Goal: Task Accomplishment & Management: Manage account settings

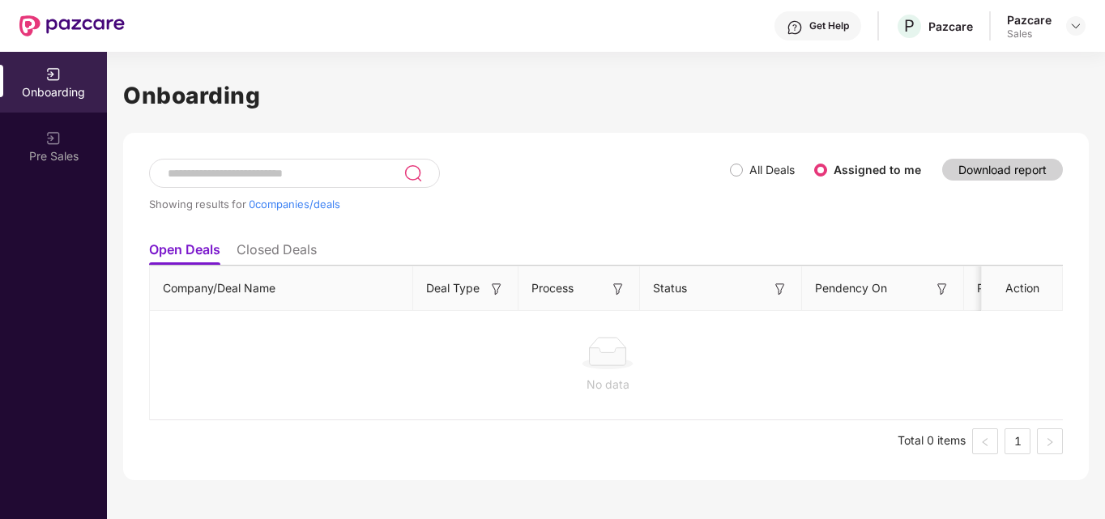
scroll to position [0, 2]
click at [1075, 29] on img at bounding box center [1076, 25] width 13 height 13
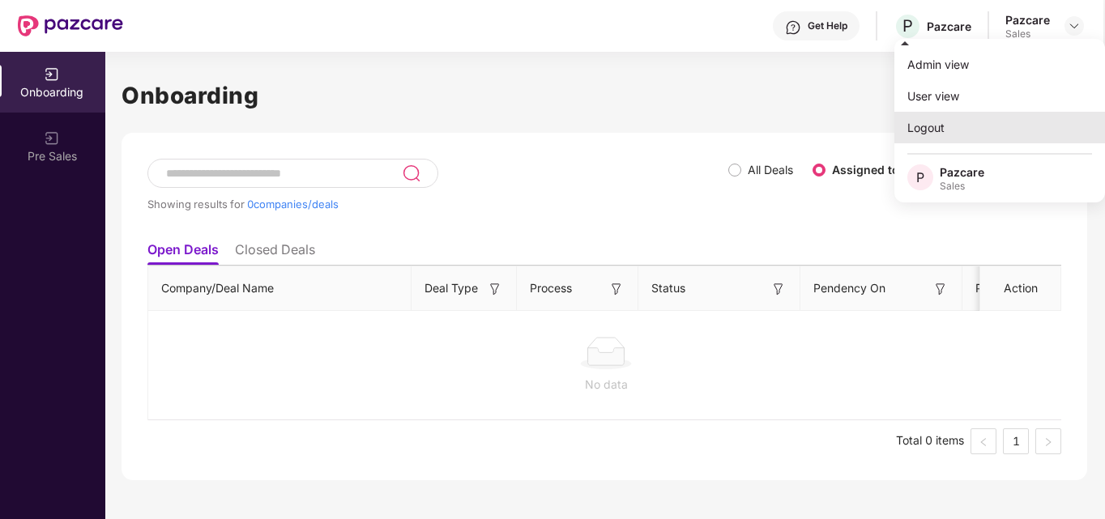
click at [977, 118] on div "Logout" at bounding box center [1000, 128] width 211 height 32
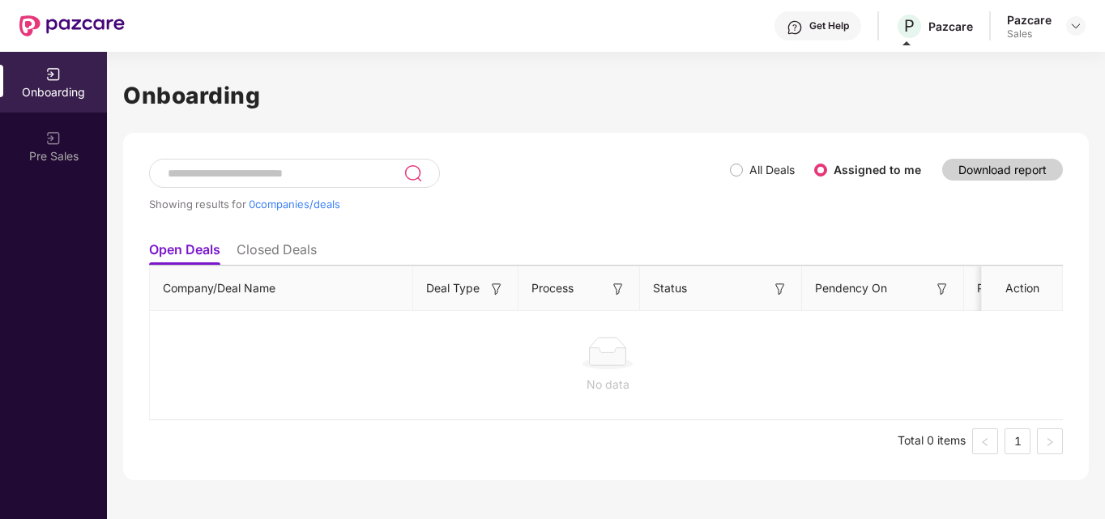
scroll to position [0, 0]
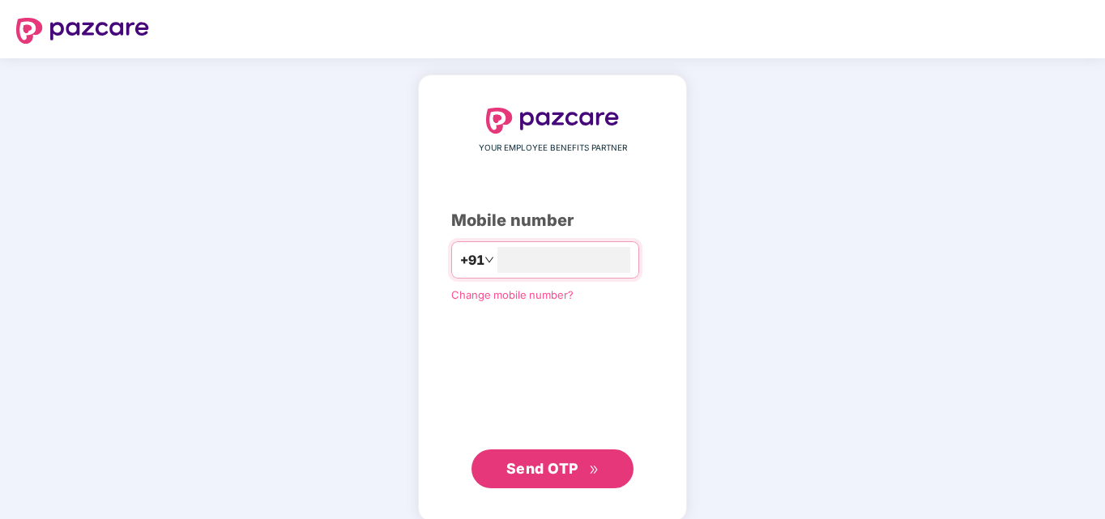
type input "**********"
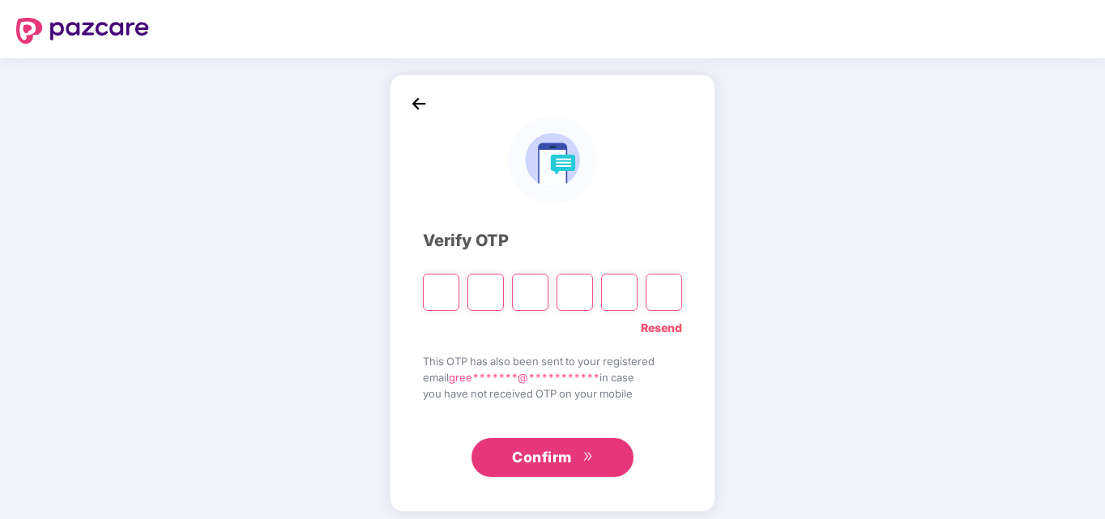
type input "*"
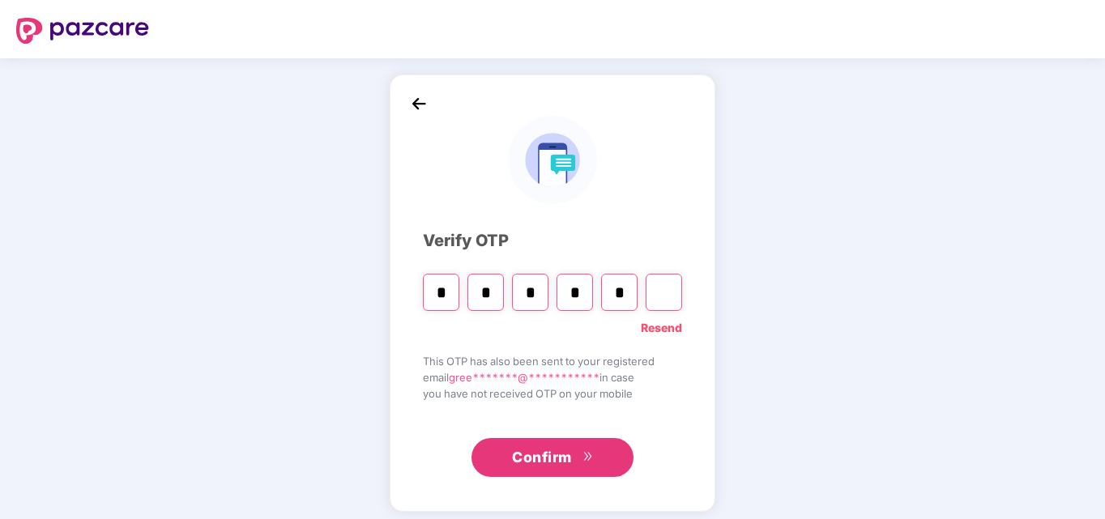
type input "*"
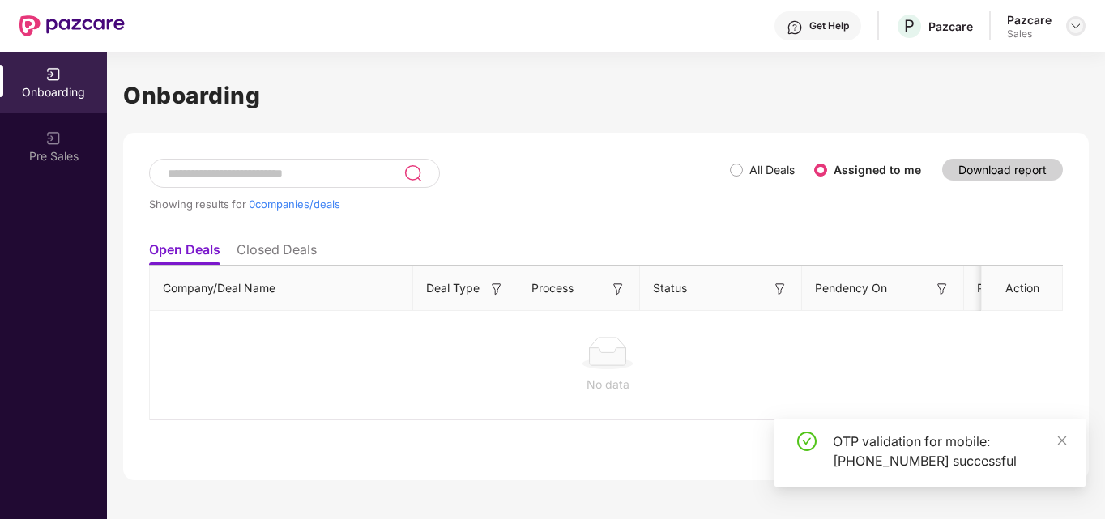
click at [1075, 34] on div at bounding box center [1076, 25] width 19 height 19
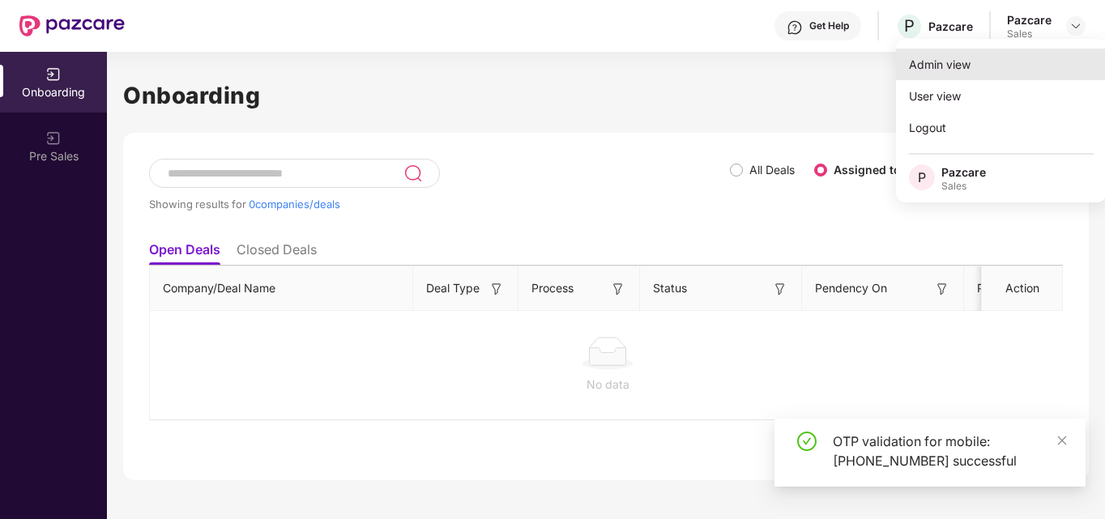
click at [1049, 54] on div "Admin view" at bounding box center [1001, 65] width 211 height 32
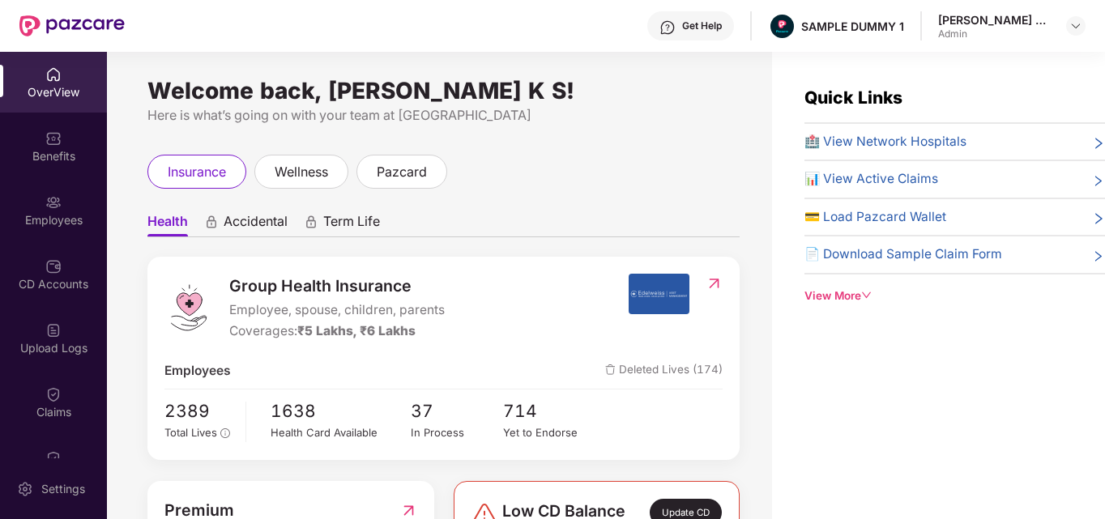
click at [565, 313] on div "Group Health Insurance Employee, spouse, children, parents Coverages: ₹5 Lakhs,…" at bounding box center [397, 307] width 464 height 67
click at [833, 152] on span "🏥 View Network Hospitals" at bounding box center [886, 141] width 162 height 19
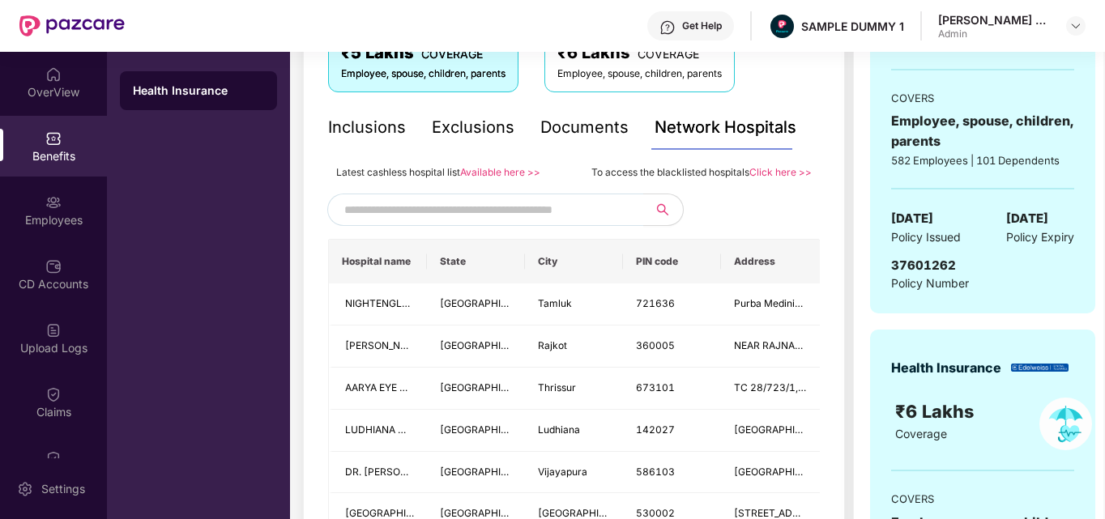
scroll to position [305, 0]
click at [468, 206] on input "text" at bounding box center [482, 209] width 277 height 24
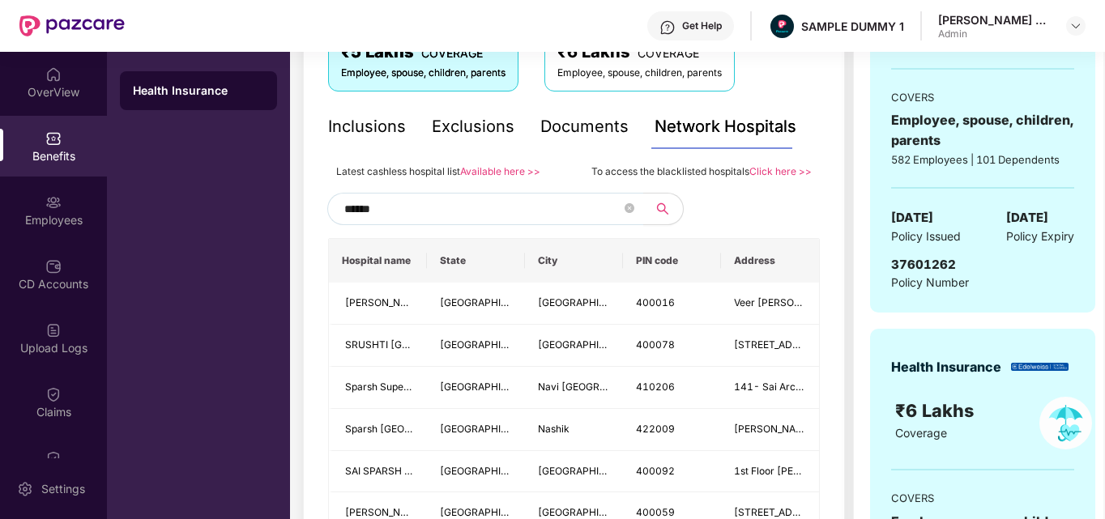
type input "******"
click at [584, 114] on div "Documents" at bounding box center [585, 126] width 88 height 25
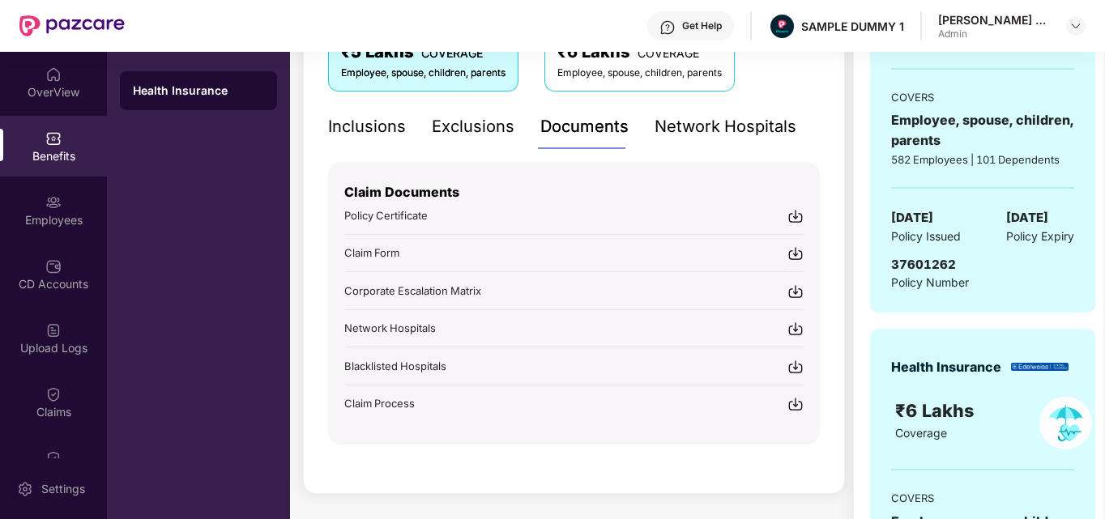
click at [485, 127] on div "Exclusions" at bounding box center [473, 126] width 83 height 25
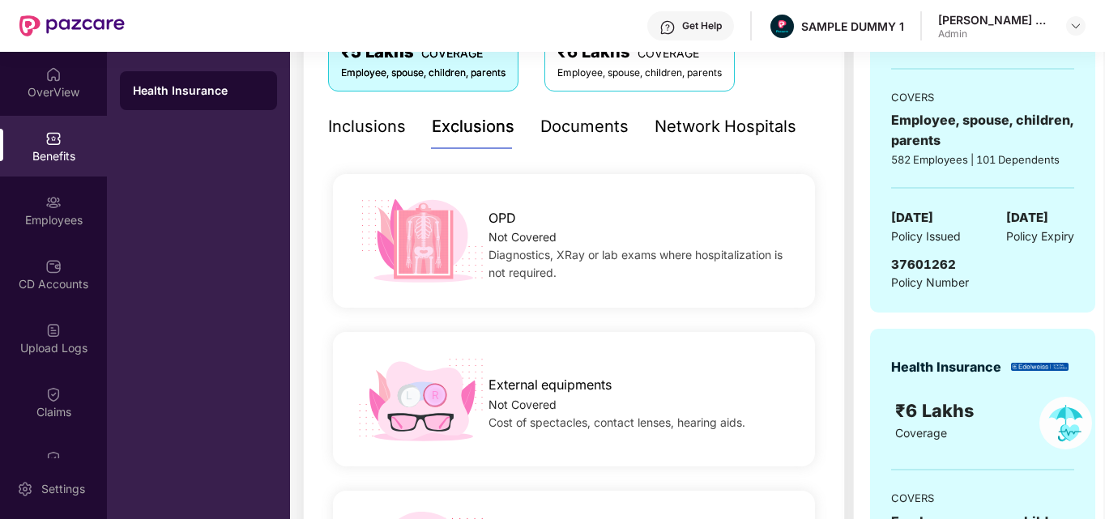
click at [355, 122] on div "Inclusions" at bounding box center [367, 126] width 78 height 25
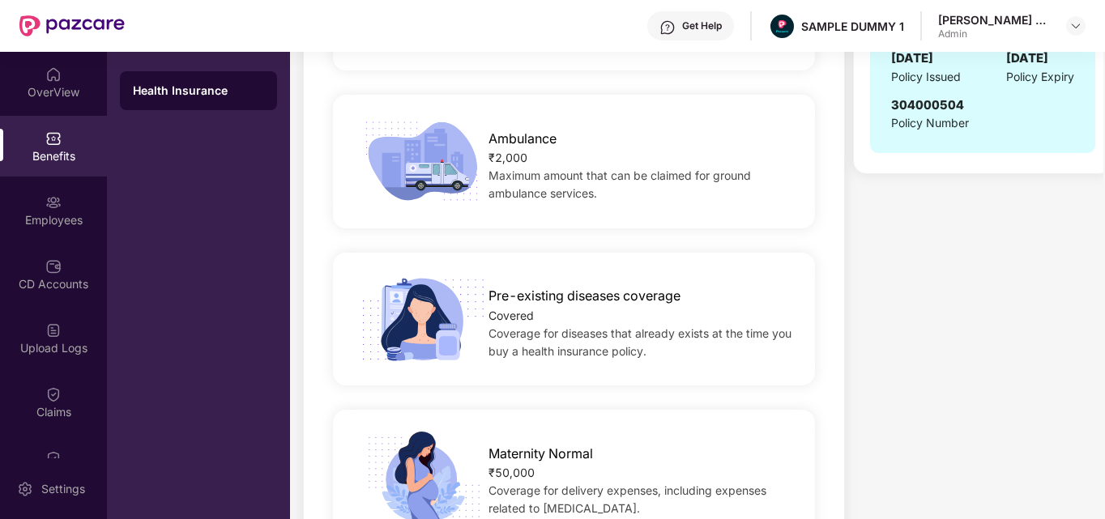
scroll to position [865, 0]
click at [59, 229] on div "Employees" at bounding box center [53, 210] width 107 height 61
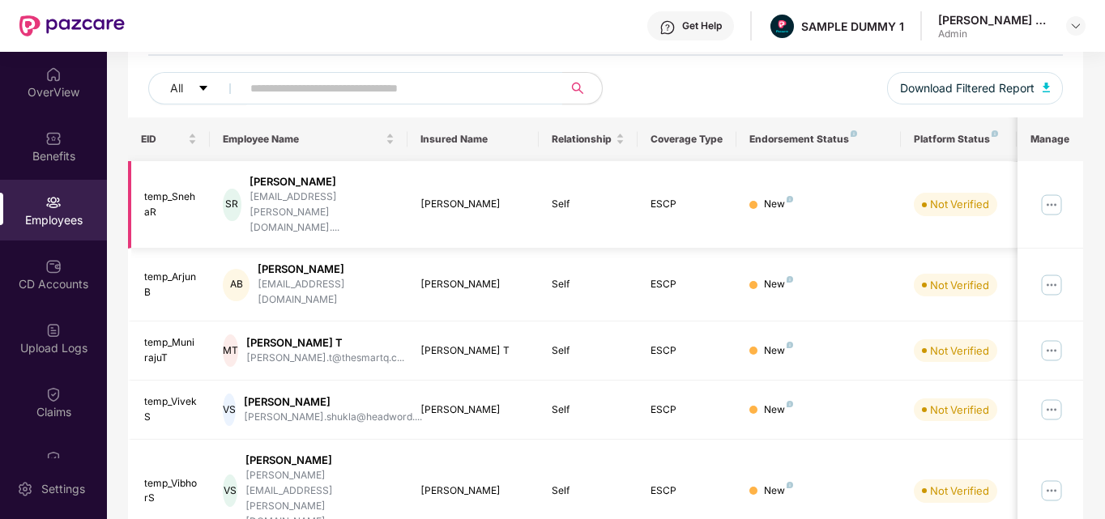
scroll to position [0, 0]
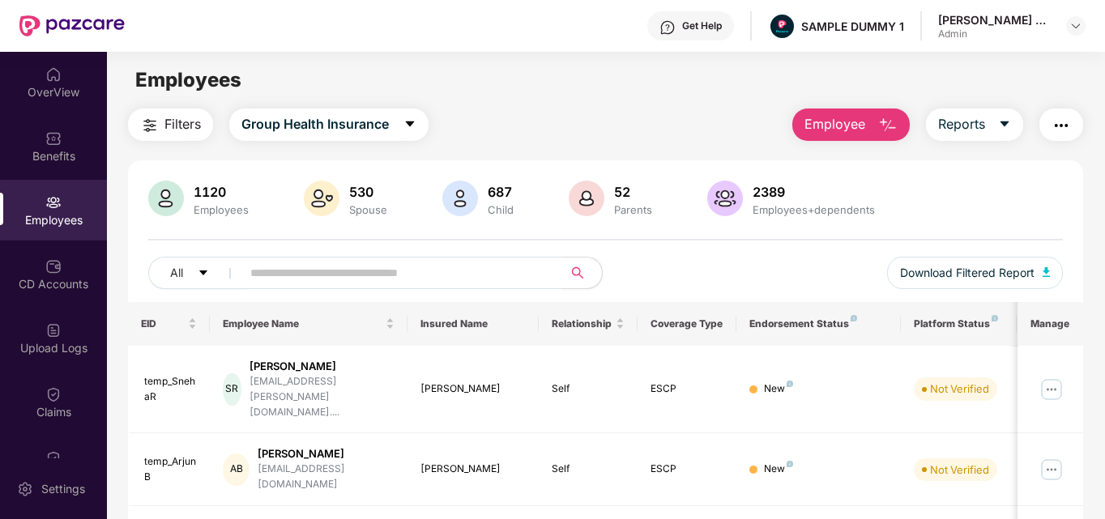
click at [896, 120] on img "button" at bounding box center [888, 125] width 19 height 19
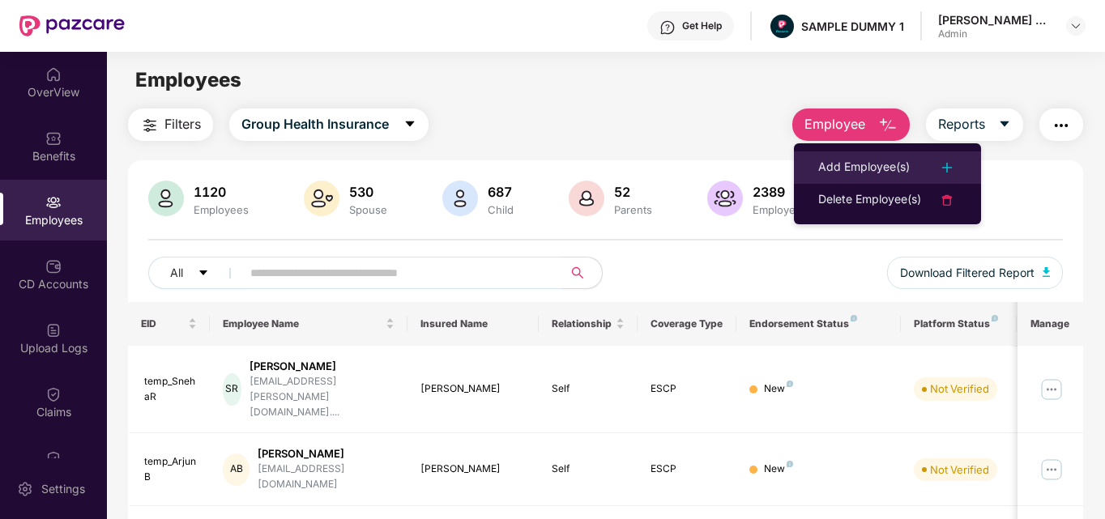
click at [890, 159] on div "Add Employee(s)" at bounding box center [865, 167] width 92 height 19
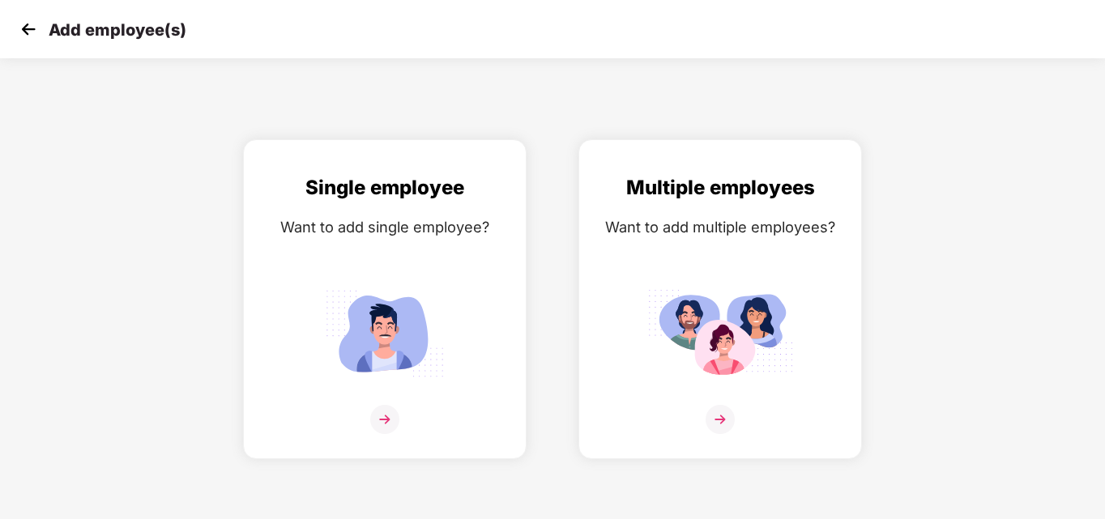
click at [18, 23] on img at bounding box center [28, 29] width 24 height 24
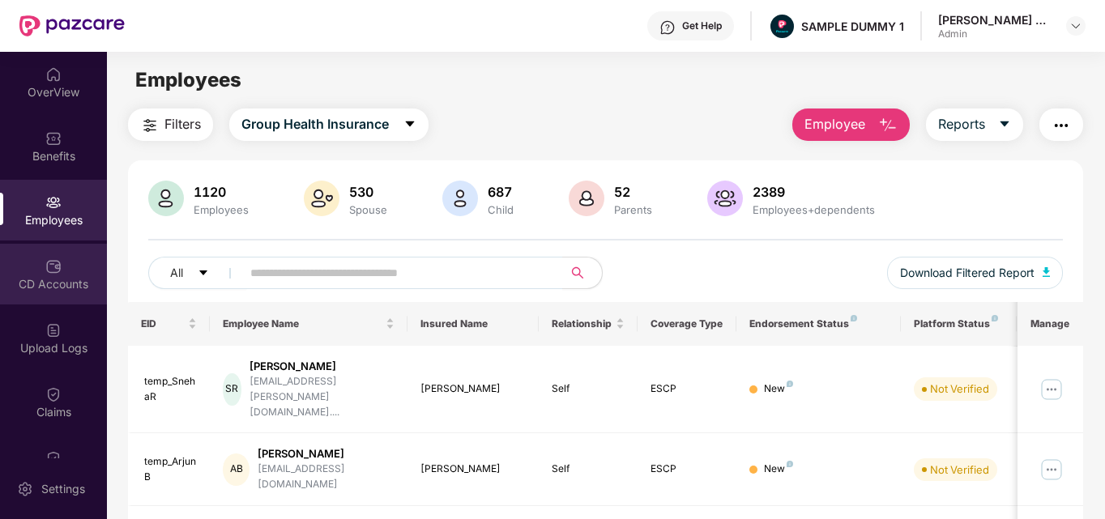
click at [48, 249] on div "CD Accounts" at bounding box center [53, 274] width 107 height 61
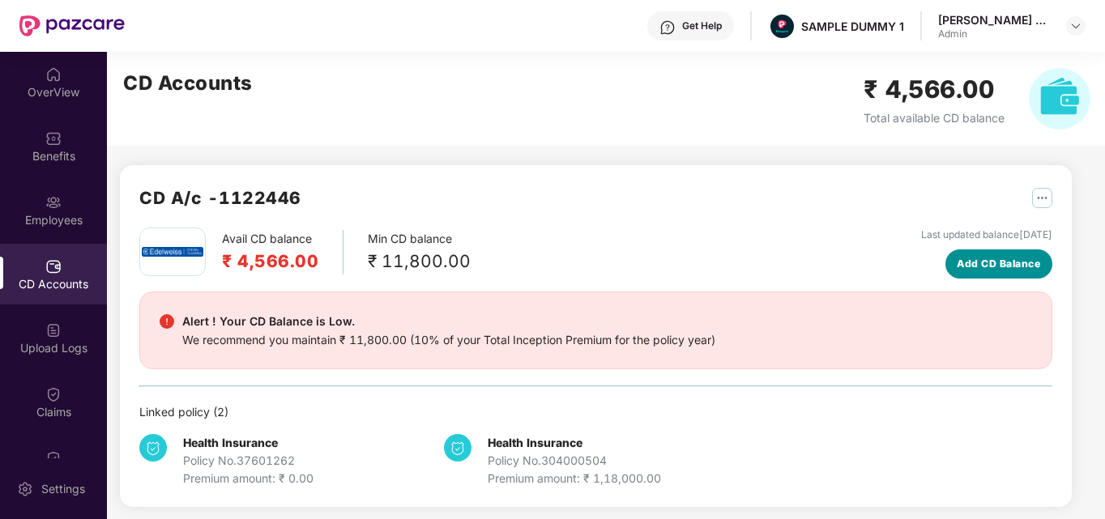
click at [985, 260] on span "Add CD Balance" at bounding box center [998, 263] width 83 height 15
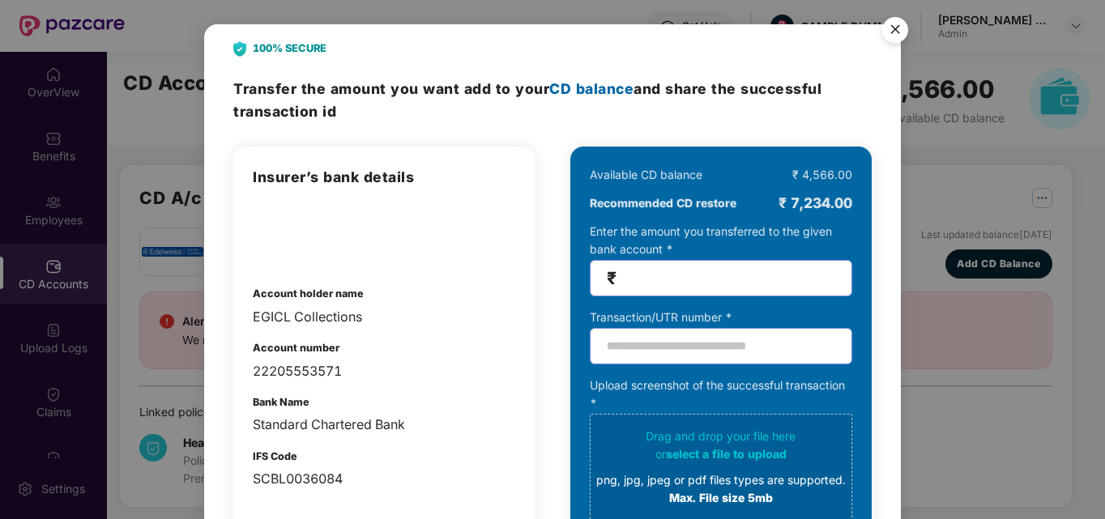
click at [893, 40] on img "Close" at bounding box center [895, 32] width 45 height 45
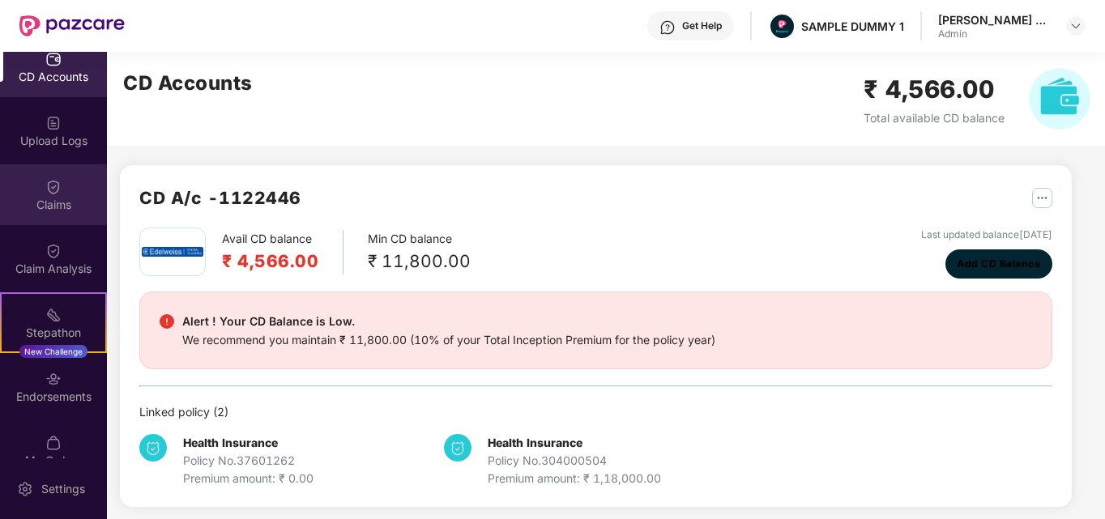
scroll to position [297, 0]
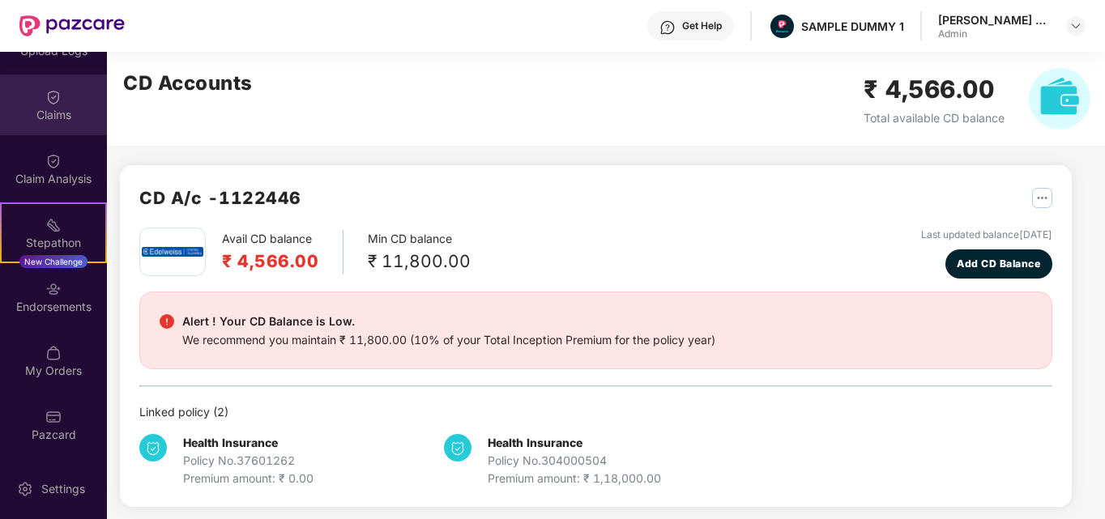
click at [63, 109] on div "Claims" at bounding box center [53, 115] width 107 height 16
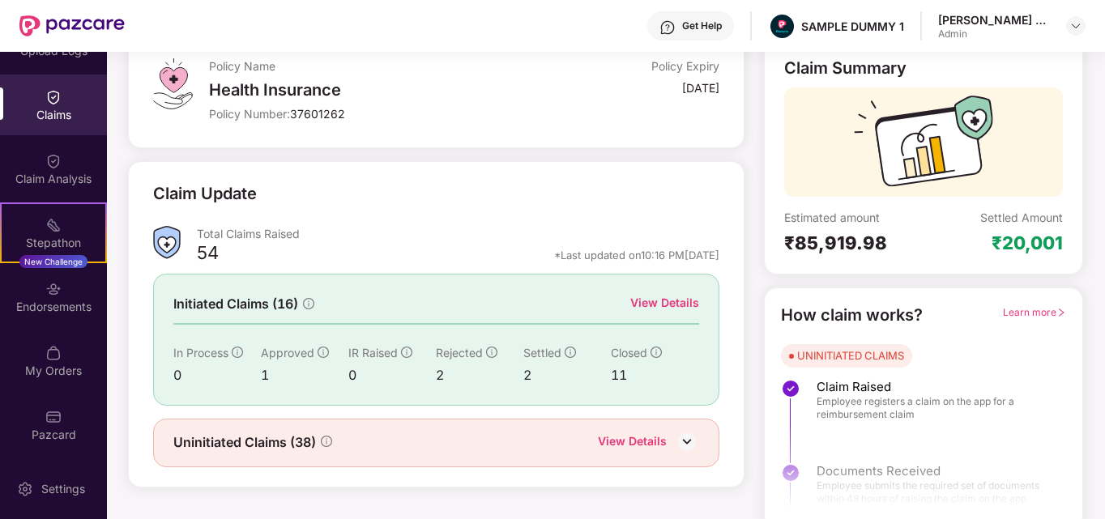
scroll to position [115, 0]
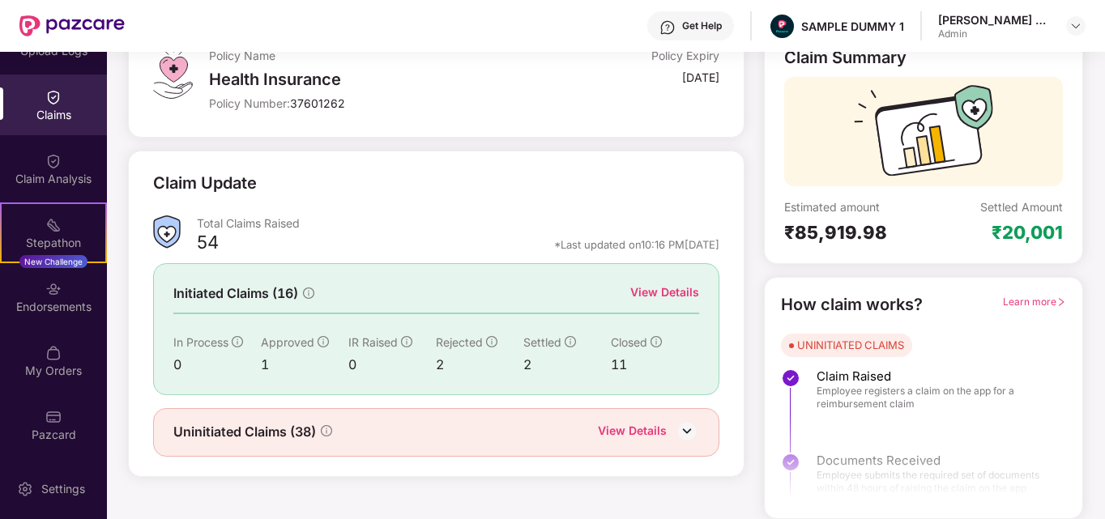
click at [649, 289] on div "View Details" at bounding box center [665, 293] width 69 height 18
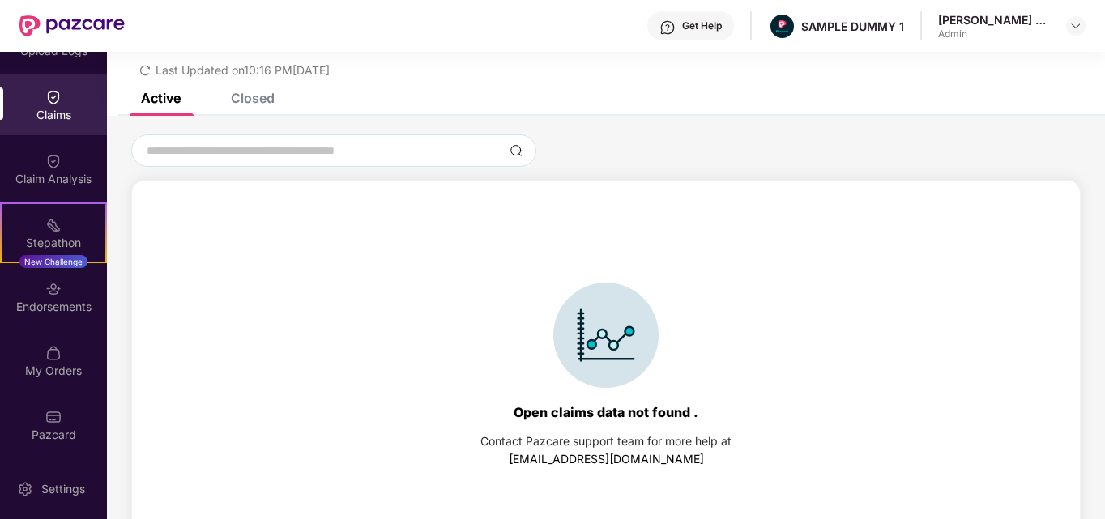
scroll to position [70, 0]
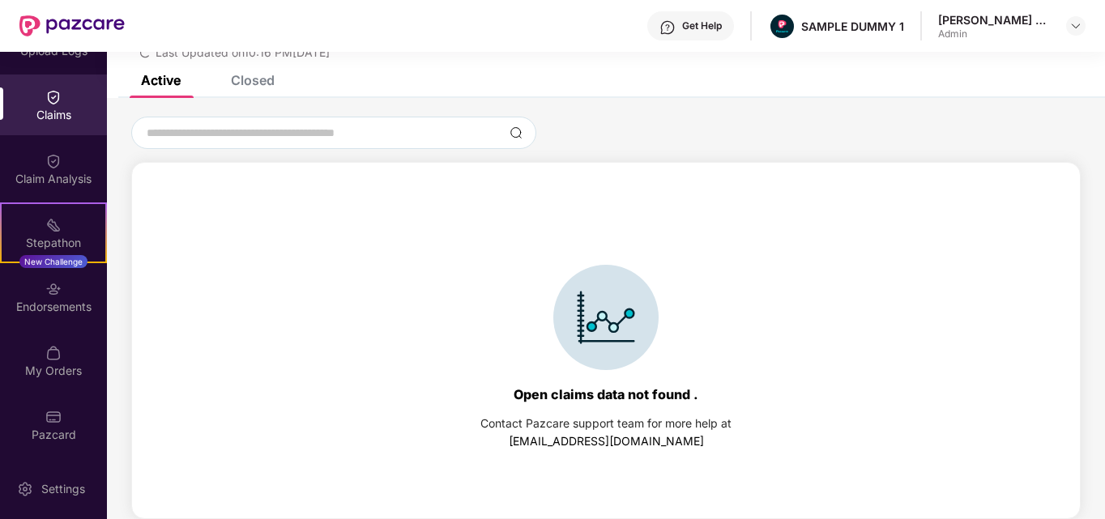
click at [273, 79] on div "Closed" at bounding box center [253, 80] width 44 height 16
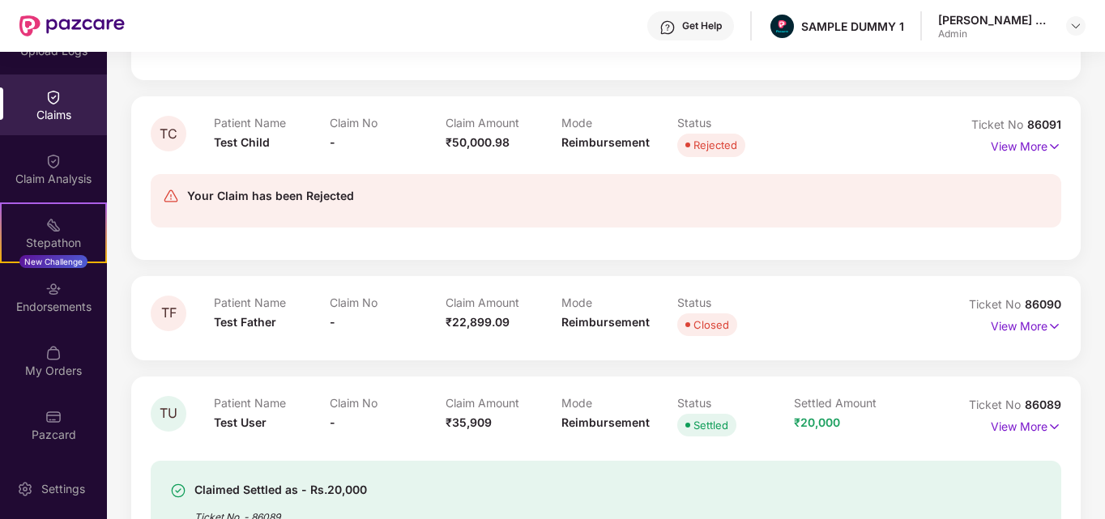
scroll to position [909, 0]
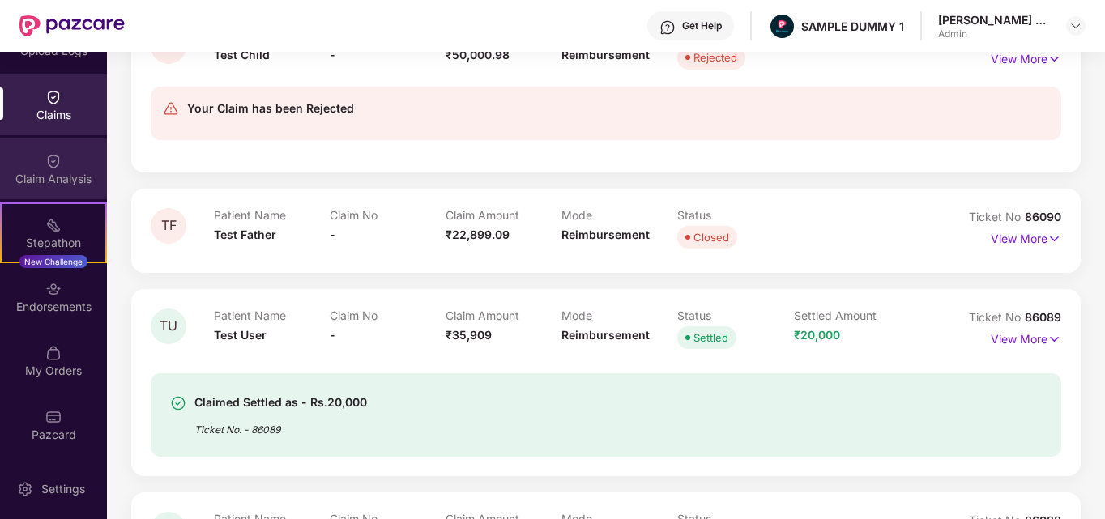
click at [65, 148] on div "Claim Analysis" at bounding box center [53, 169] width 107 height 61
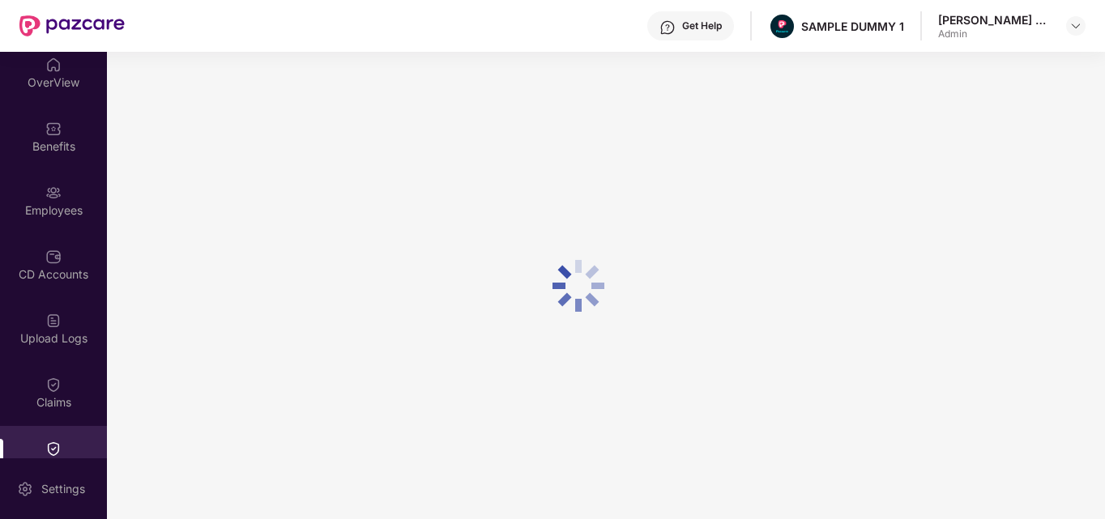
scroll to position [0, 0]
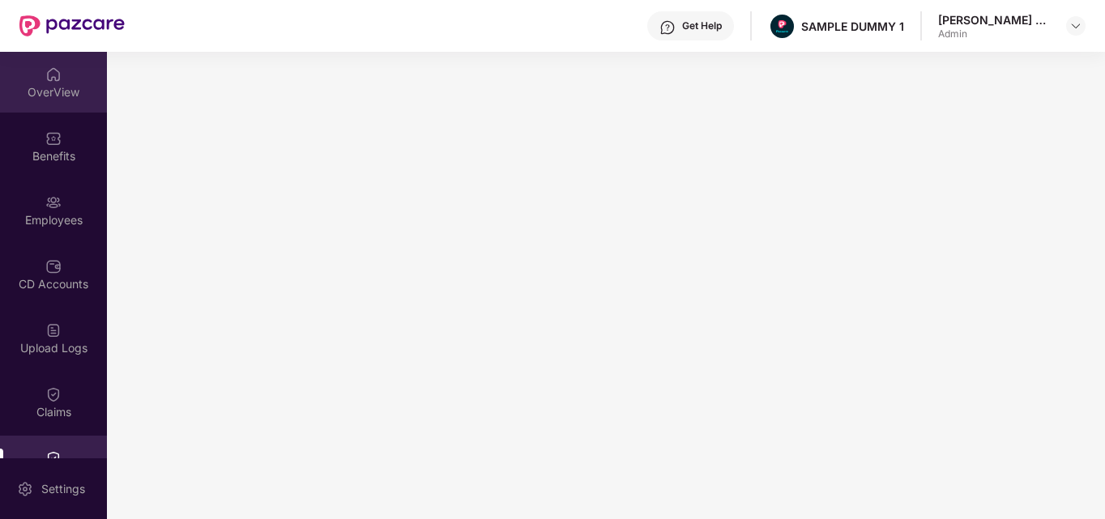
click at [43, 100] on div "OverView" at bounding box center [53, 92] width 107 height 16
